Goal: Browse casually: Explore the website without a specific task or goal

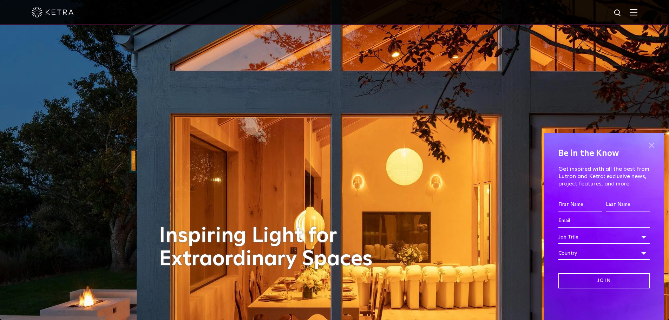
click at [652, 143] on span at bounding box center [652, 145] width 11 height 11
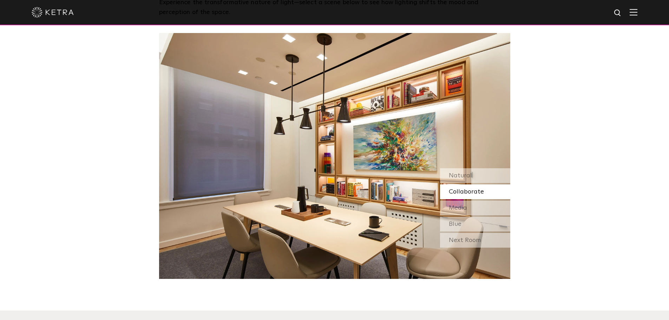
scroll to position [597, 0]
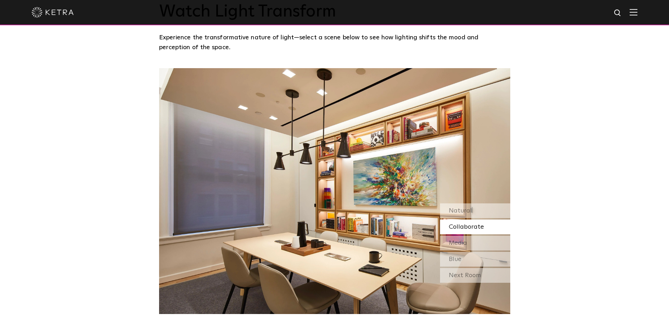
click at [489, 230] on div "Collaborate" at bounding box center [475, 227] width 70 height 15
click at [488, 245] on div "Media" at bounding box center [475, 243] width 70 height 15
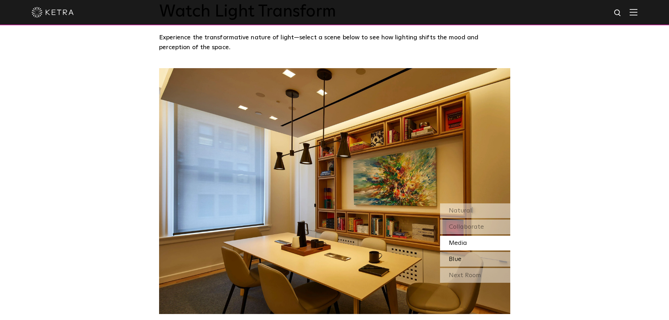
click at [483, 261] on div "Blue" at bounding box center [475, 259] width 70 height 15
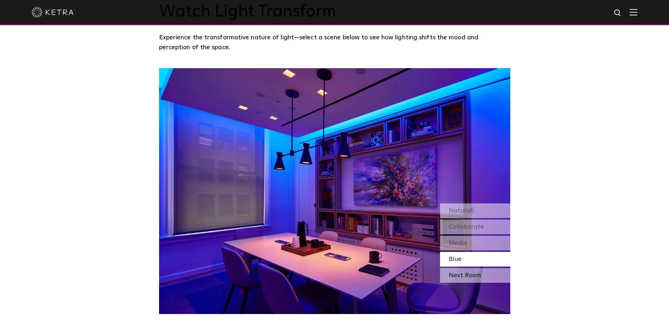
click at [486, 278] on div "Next Room" at bounding box center [475, 275] width 70 height 15
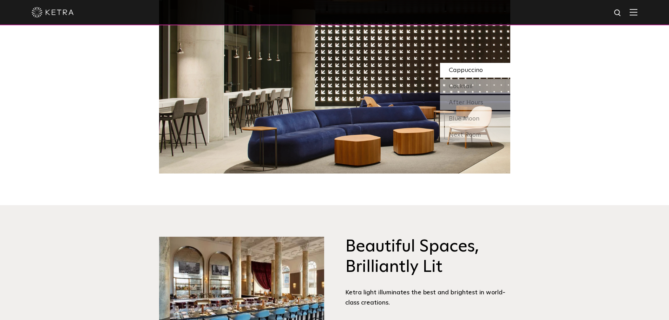
scroll to position [633, 0]
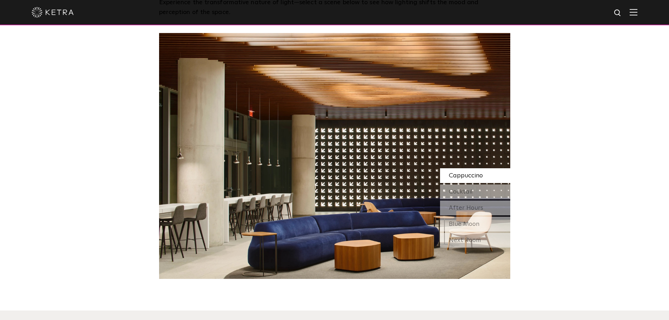
click at [481, 176] on span "Cappuccino" at bounding box center [466, 176] width 34 height 6
click at [479, 190] on div "Cocktail" at bounding box center [475, 191] width 70 height 15
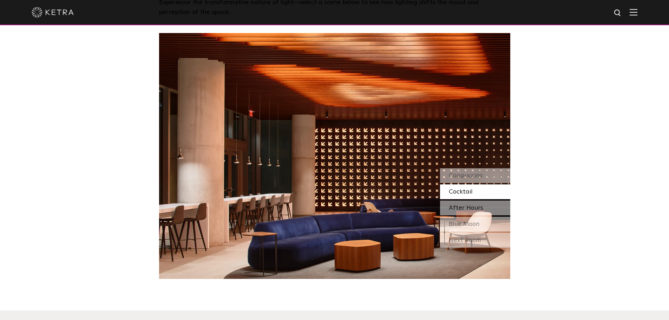
click at [481, 210] on span "After Hours" at bounding box center [466, 208] width 34 height 6
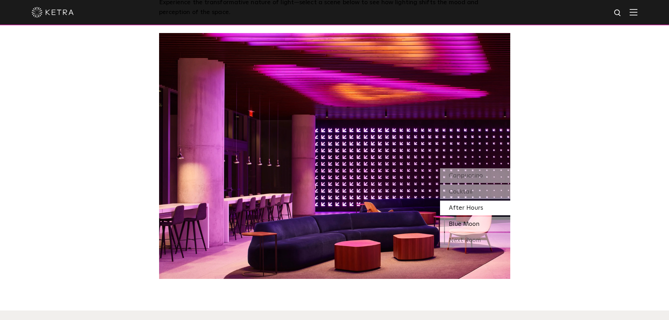
click at [479, 225] on span "Blue Moon" at bounding box center [464, 224] width 31 height 6
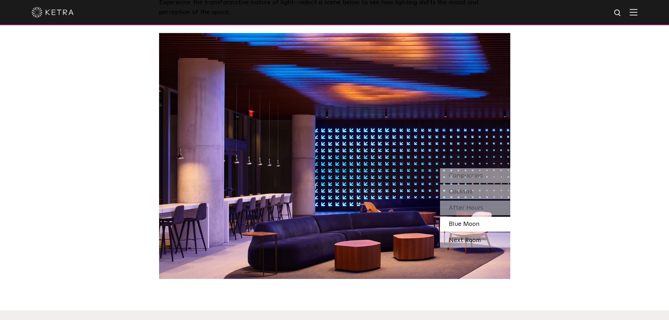
click at [479, 242] on div "Next Room" at bounding box center [475, 240] width 70 height 15
